Goal: Task Accomplishment & Management: Manage account settings

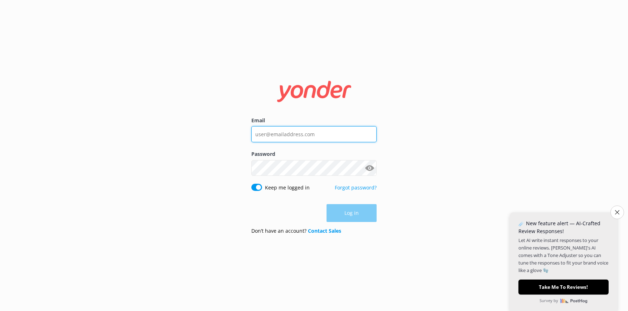
type input "[EMAIL_ADDRESS][DOMAIN_NAME]"
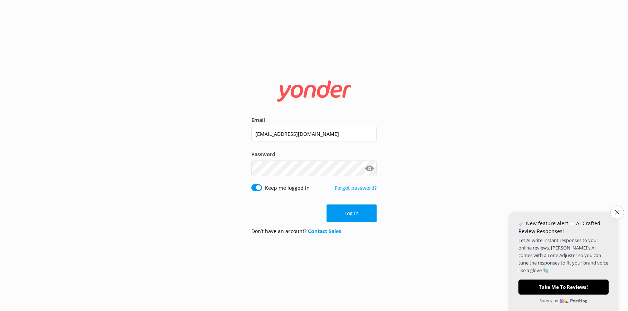
click at [349, 216] on div "Log in" at bounding box center [313, 214] width 125 height 18
click at [346, 214] on button "Log in" at bounding box center [351, 214] width 50 height 18
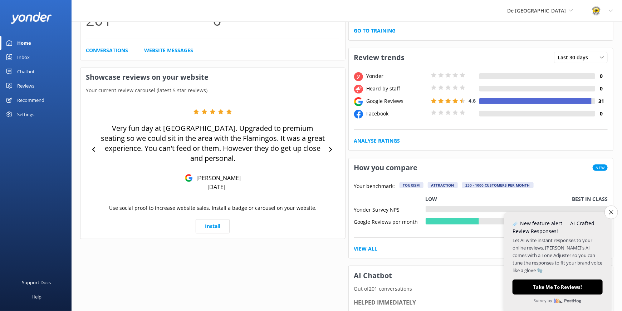
scroll to position [107, 0]
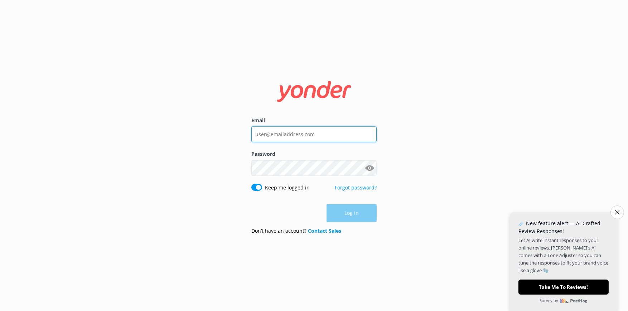
type input "[EMAIL_ADDRESS][DOMAIN_NAME]"
